Goal: Task Accomplishment & Management: Use online tool/utility

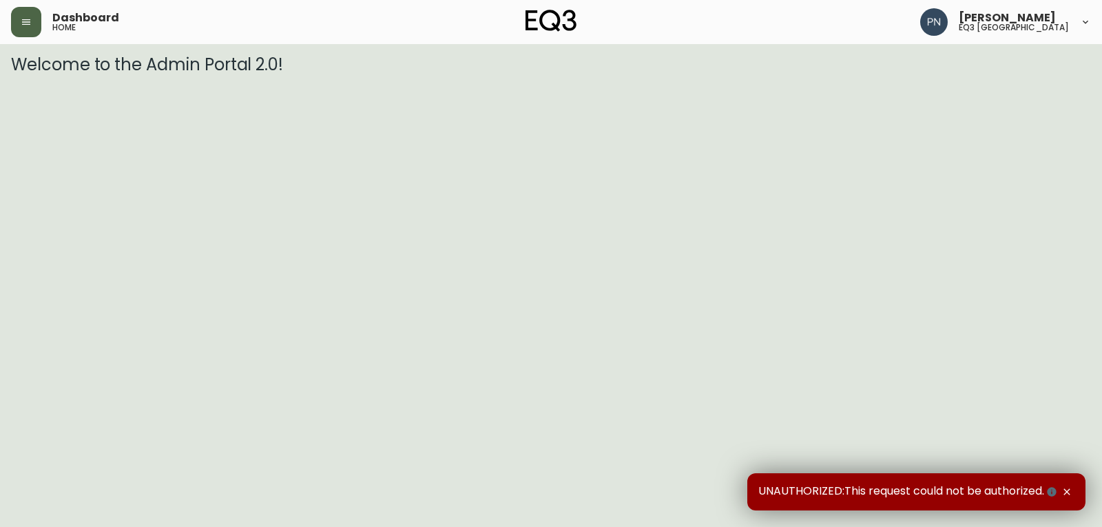
click at [22, 19] on icon "button" at bounding box center [26, 22] width 11 height 11
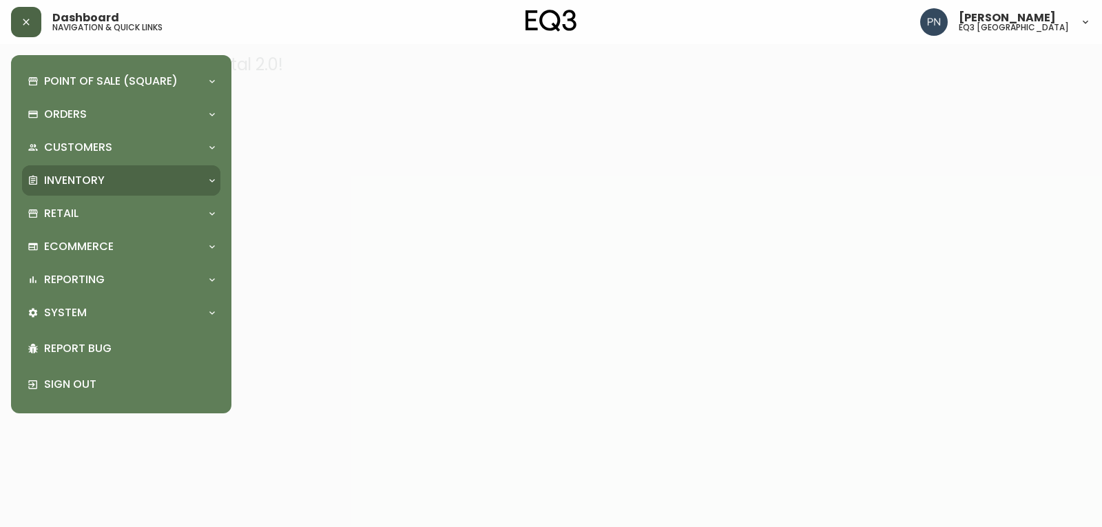
click at [91, 179] on p "Inventory" at bounding box center [74, 180] width 61 height 15
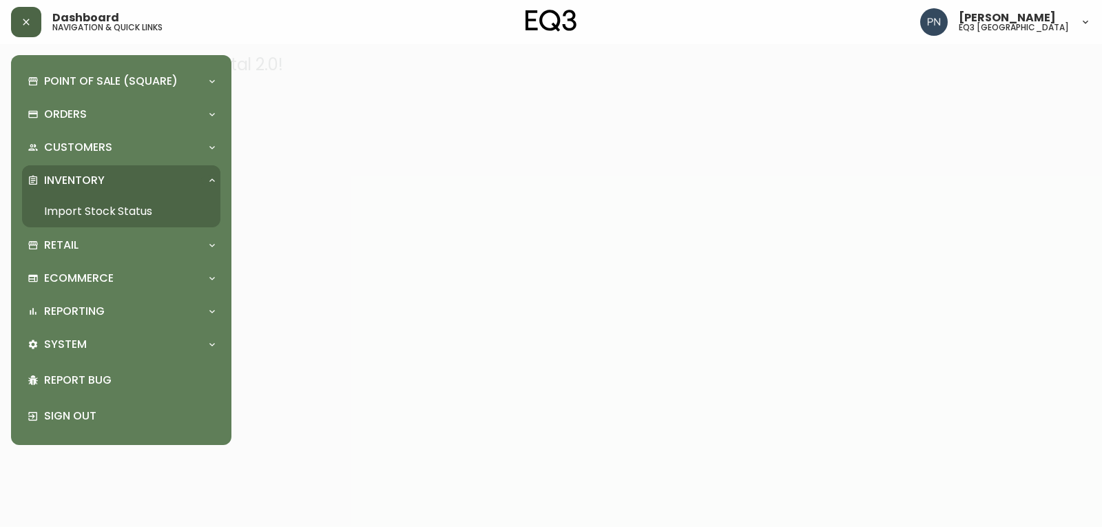
click at [101, 212] on link "Import Stock Status" at bounding box center [121, 212] width 198 height 32
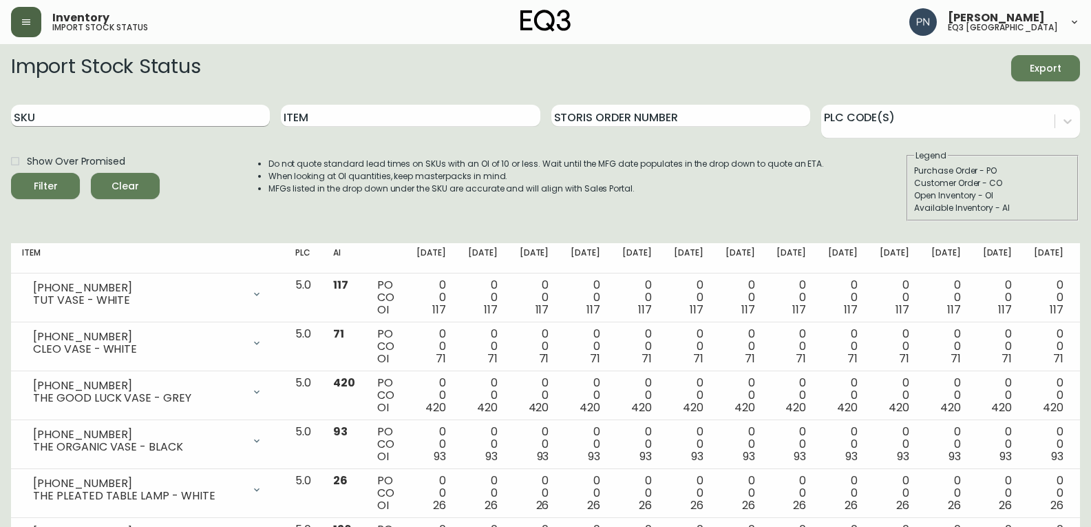
click at [131, 124] on input "SKU" at bounding box center [140, 116] width 259 height 22
paste input "[PHONE_NUMBER]"
type input "[PHONE_NUMBER]"
click at [11, 173] on button "Filter" at bounding box center [45, 186] width 69 height 26
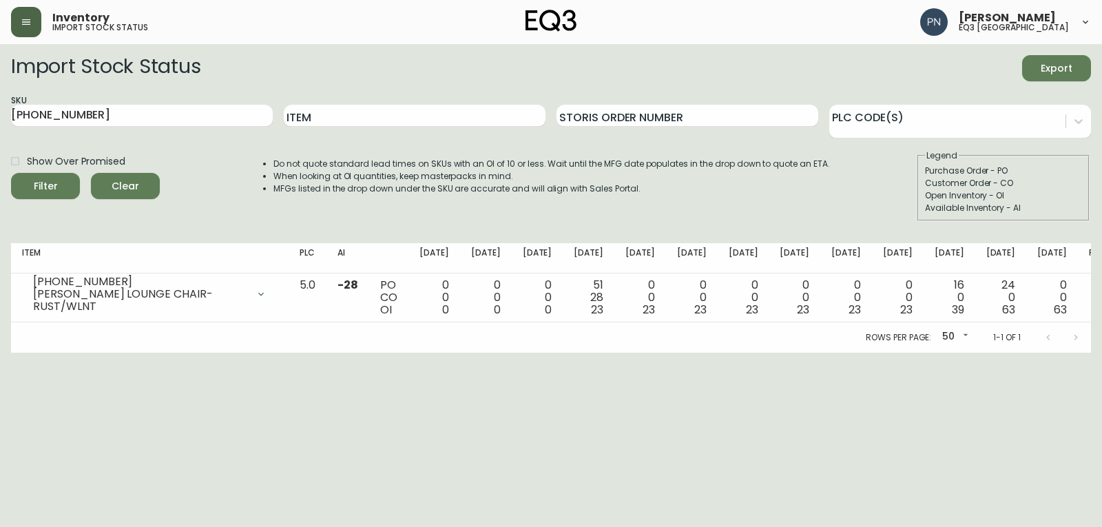
click at [640, 230] on div "Import Stock Status Export SKU [PHONE_NUMBER] Item Storis Order Number PLC Code…" at bounding box center [551, 143] width 1080 height 177
click at [656, 353] on html "Inventory import stock status [PERSON_NAME] eq3 [GEOGRAPHIC_DATA] Import Stock …" at bounding box center [551, 176] width 1102 height 353
click at [709, 353] on html "Inventory import stock status [PERSON_NAME] eq3 [GEOGRAPHIC_DATA] Import Stock …" at bounding box center [551, 176] width 1102 height 353
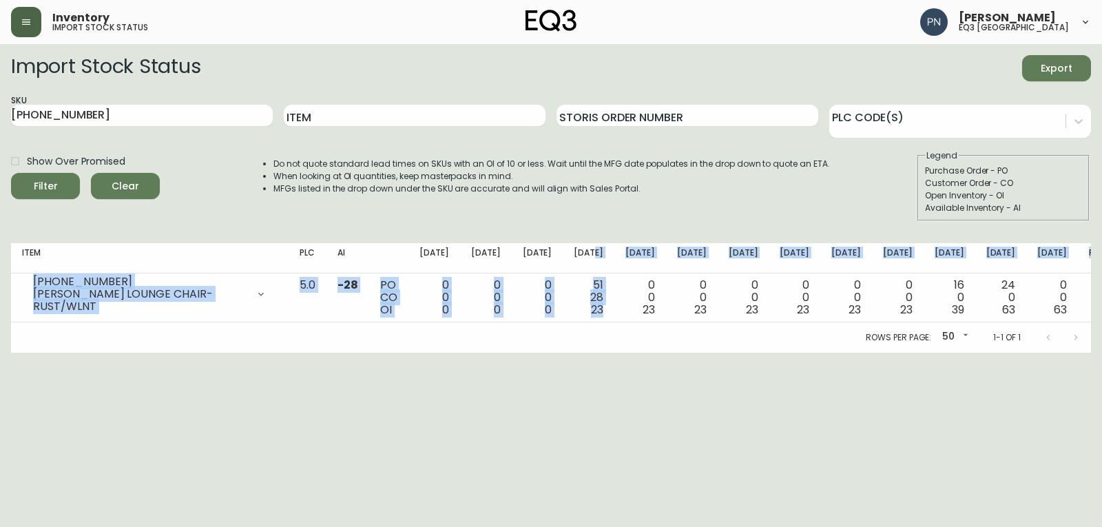
drag, startPoint x: 620, startPoint y: 308, endPoint x: 604, endPoint y: 272, distance: 39.2
click at [604, 272] on table "Item PLC AI [DATE] Oct [DATE] Oct [DATE] [DATE] Nov [DATE] Nov [DATE] Dec [DATE…" at bounding box center [570, 282] width 1118 height 79
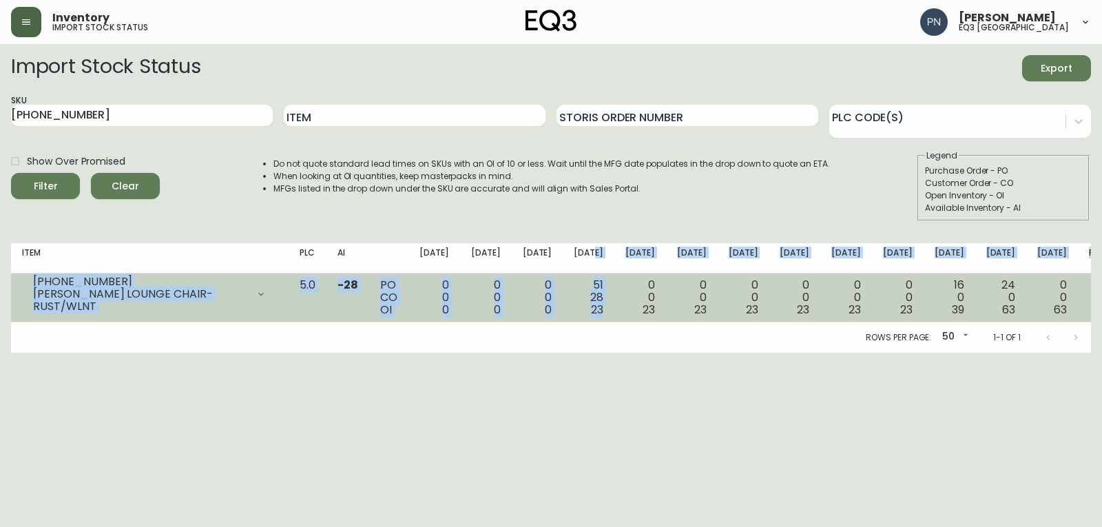
click at [614, 307] on td "51 28 23" at bounding box center [589, 297] width 52 height 49
click at [603, 289] on div "51 28 23" at bounding box center [589, 297] width 30 height 37
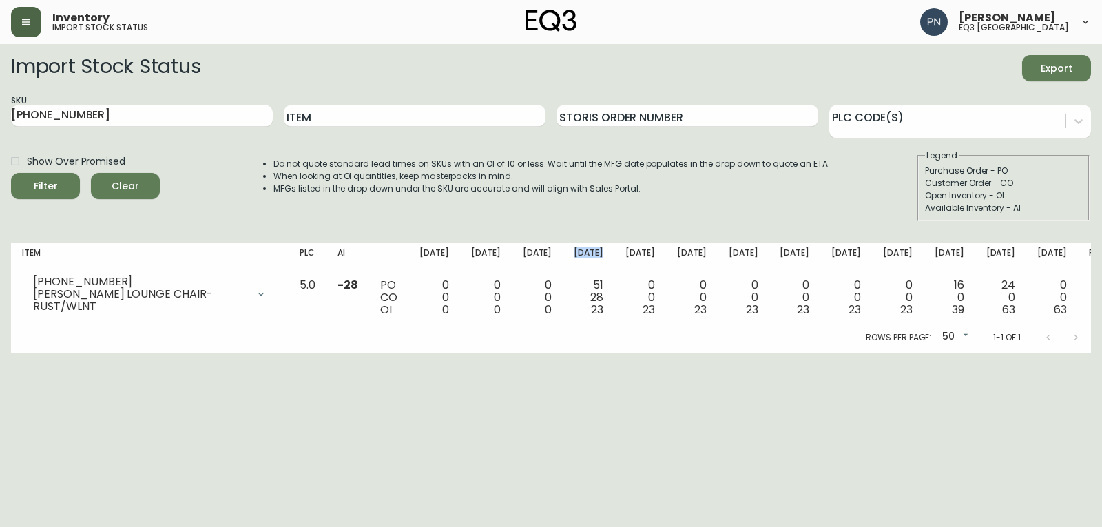
drag, startPoint x: 602, startPoint y: 249, endPoint x: 618, endPoint y: 264, distance: 22.0
click at [614, 264] on th "[DATE]" at bounding box center [589, 258] width 52 height 30
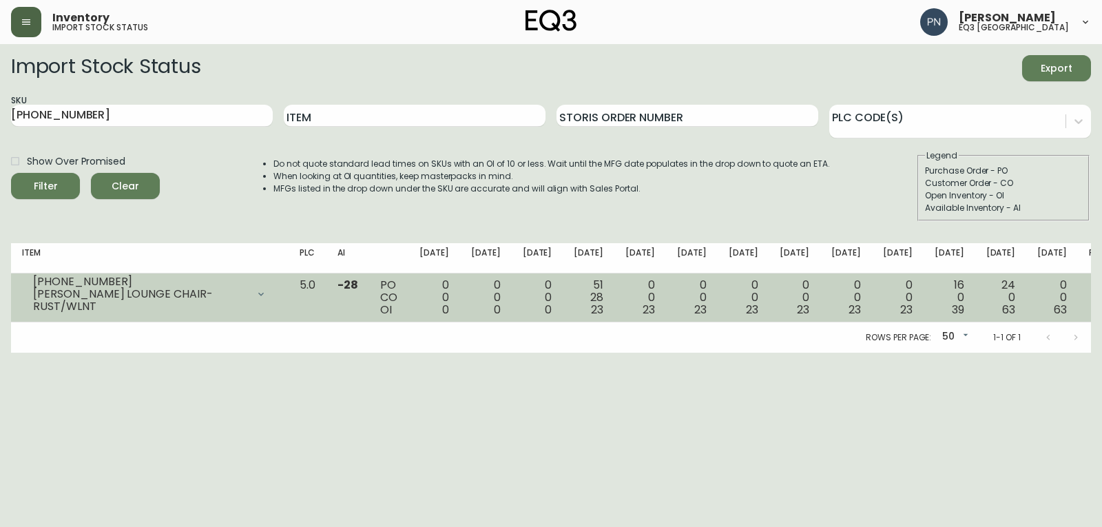
click at [603, 303] on span "23" at bounding box center [597, 310] width 12 height 16
drag, startPoint x: 609, startPoint y: 289, endPoint x: 617, endPoint y: 313, distance: 26.1
click at [603, 313] on div "51 28 23" at bounding box center [589, 297] width 30 height 37
